Goal: Information Seeking & Learning: Learn about a topic

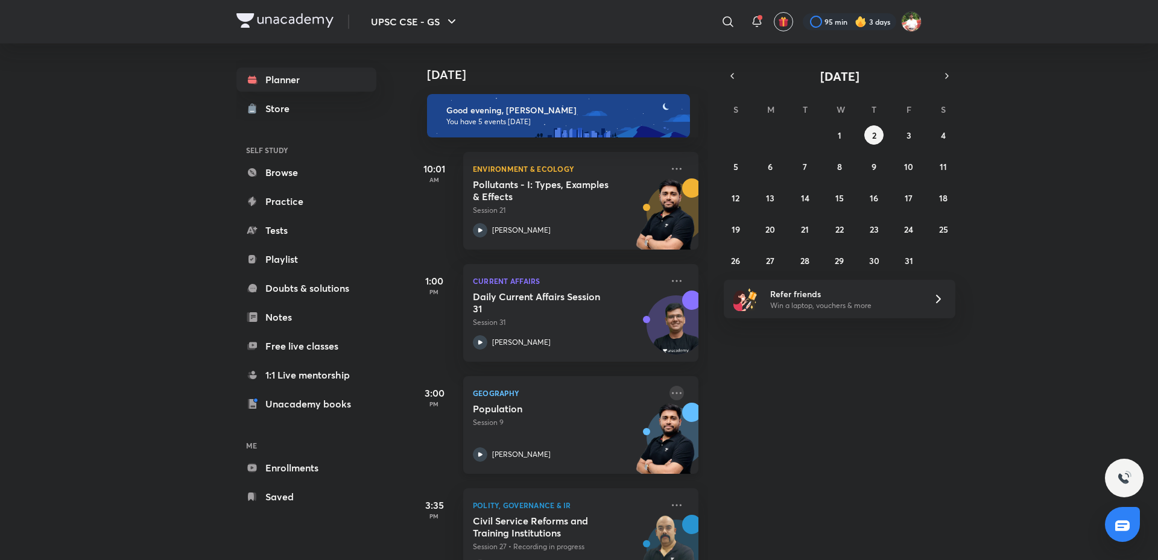
click at [669, 391] on icon at bounding box center [676, 393] width 14 height 14
click at [937, 400] on div "Today Good evening, Shashank You have 5 events today 10:01 AM Environment & Eco…" at bounding box center [782, 301] width 745 height 517
click at [836, 131] on button "1" at bounding box center [839, 134] width 19 height 19
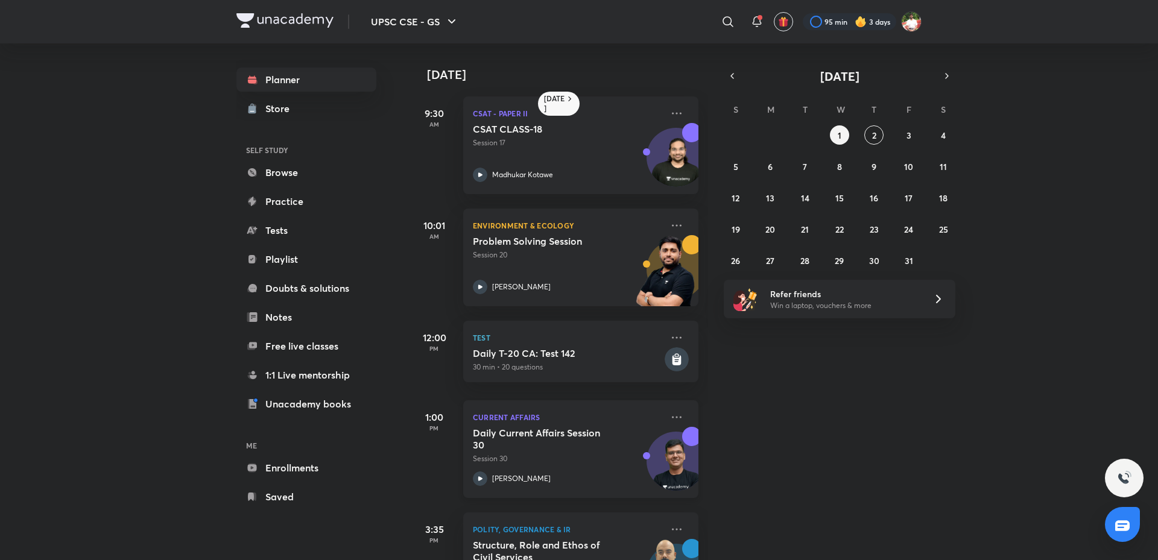
click at [575, 455] on p "Session 30" at bounding box center [567, 459] width 189 height 11
